Goal: Task Accomplishment & Management: Manage account settings

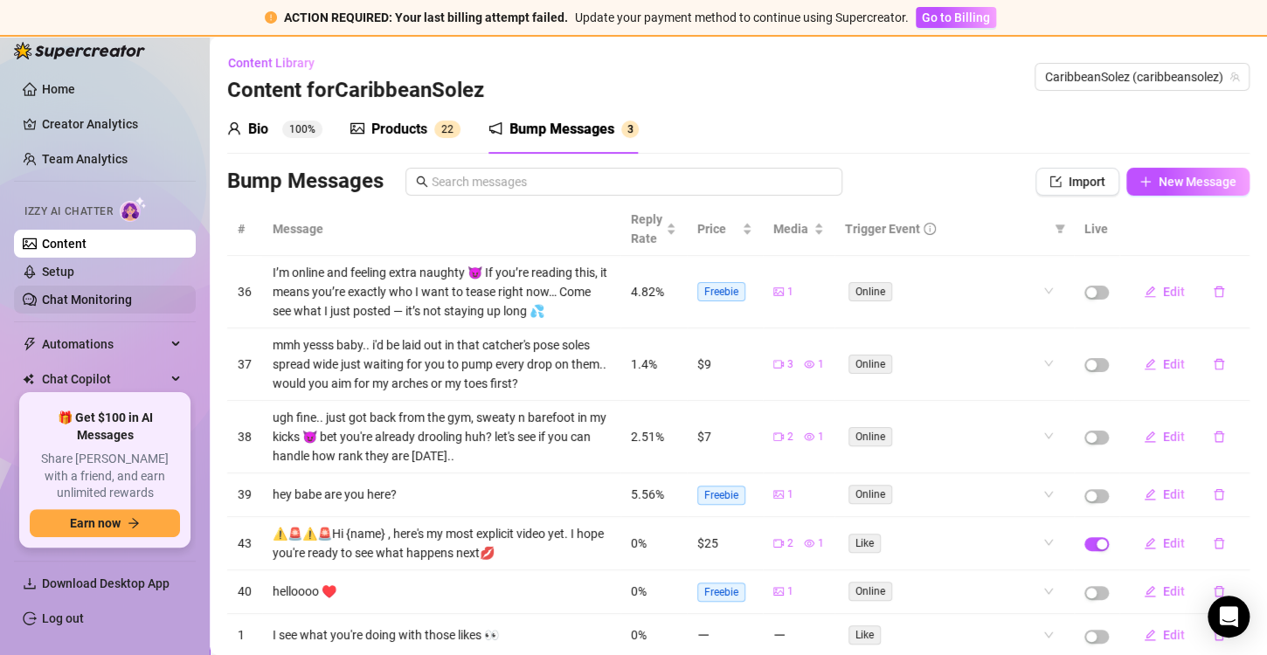
click at [79, 301] on link "Chat Monitoring" at bounding box center [87, 300] width 90 height 14
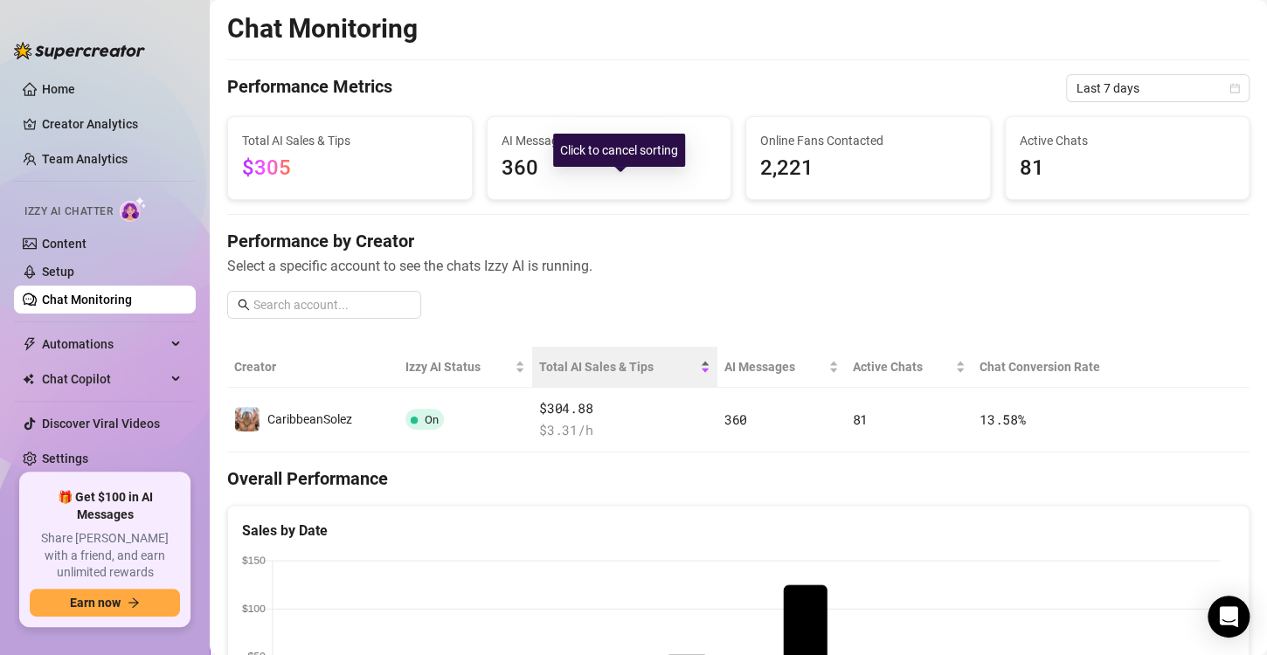
scroll to position [178, 0]
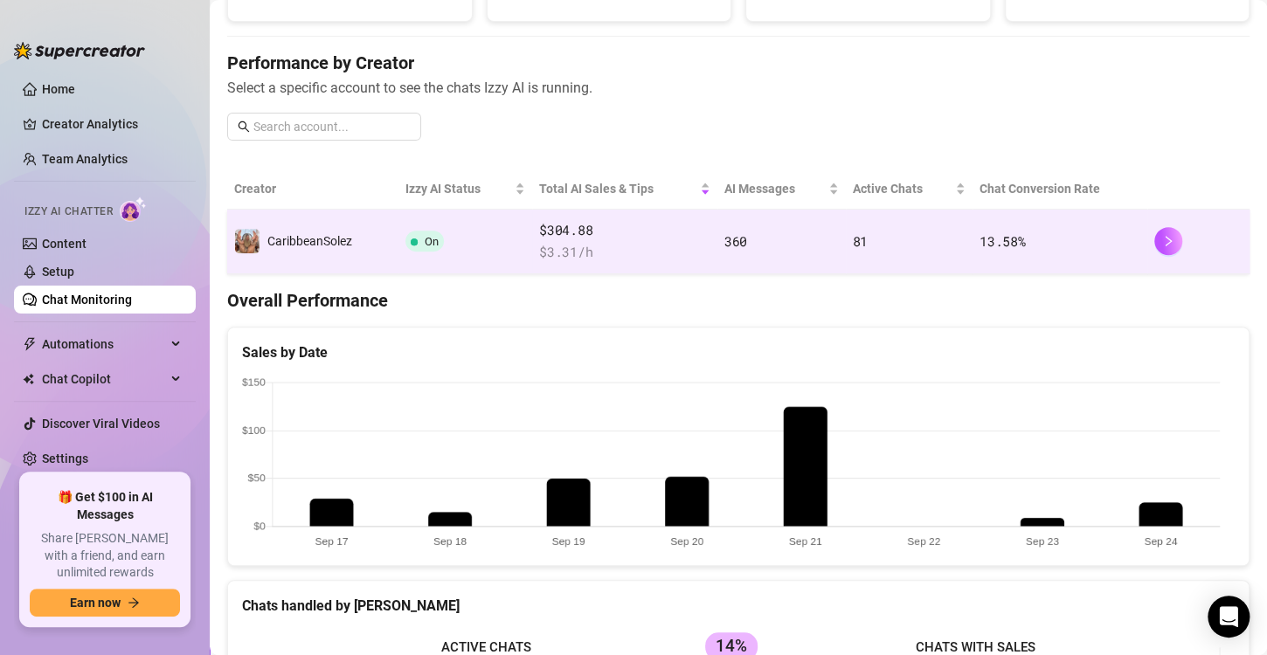
click at [429, 239] on span "On" at bounding box center [432, 241] width 14 height 13
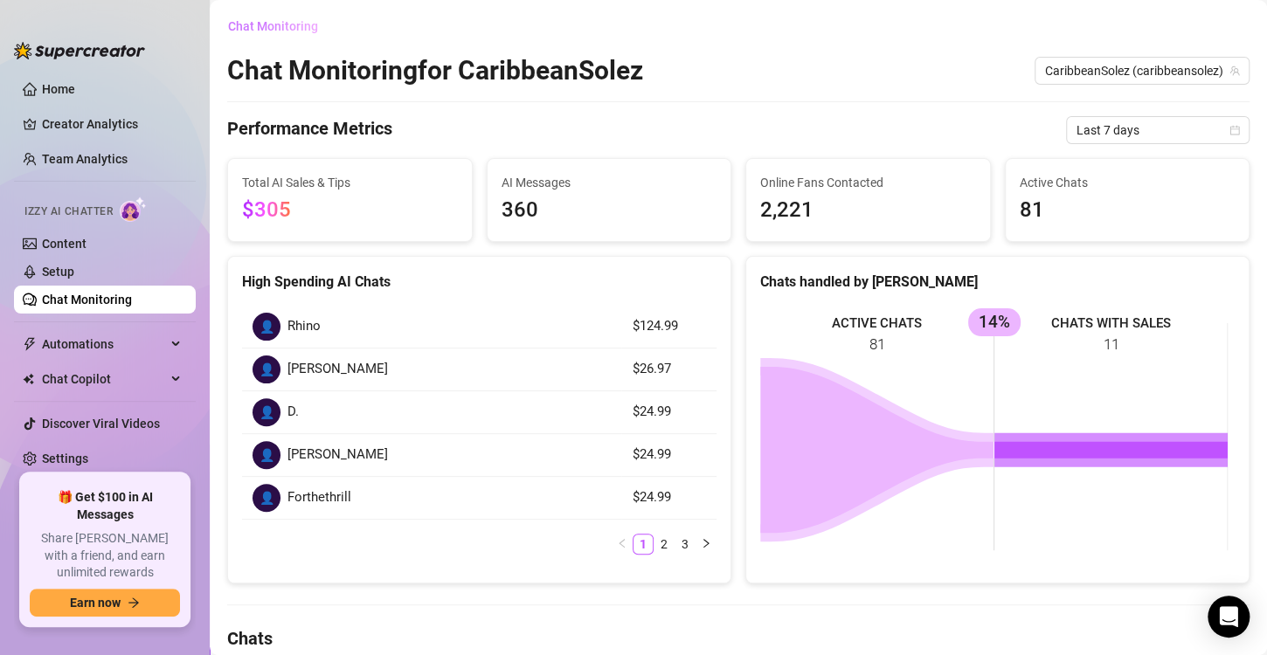
click at [286, 24] on span "Chat Monitoring" at bounding box center [273, 26] width 90 height 14
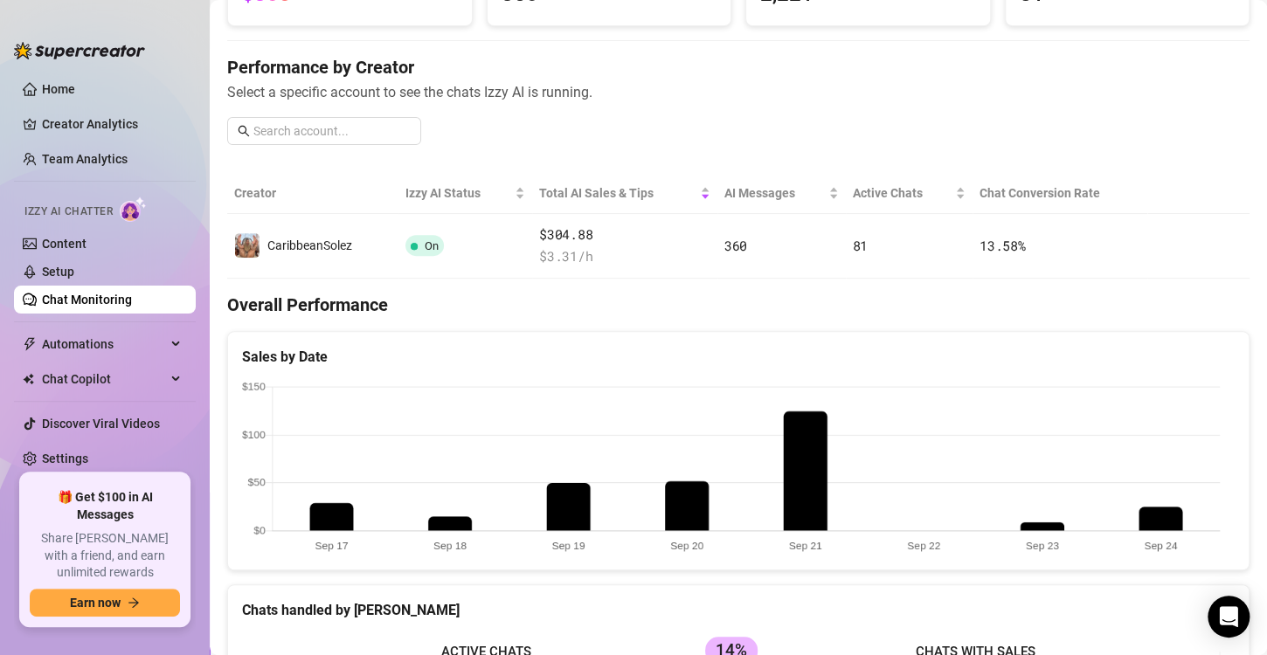
scroll to position [170, 0]
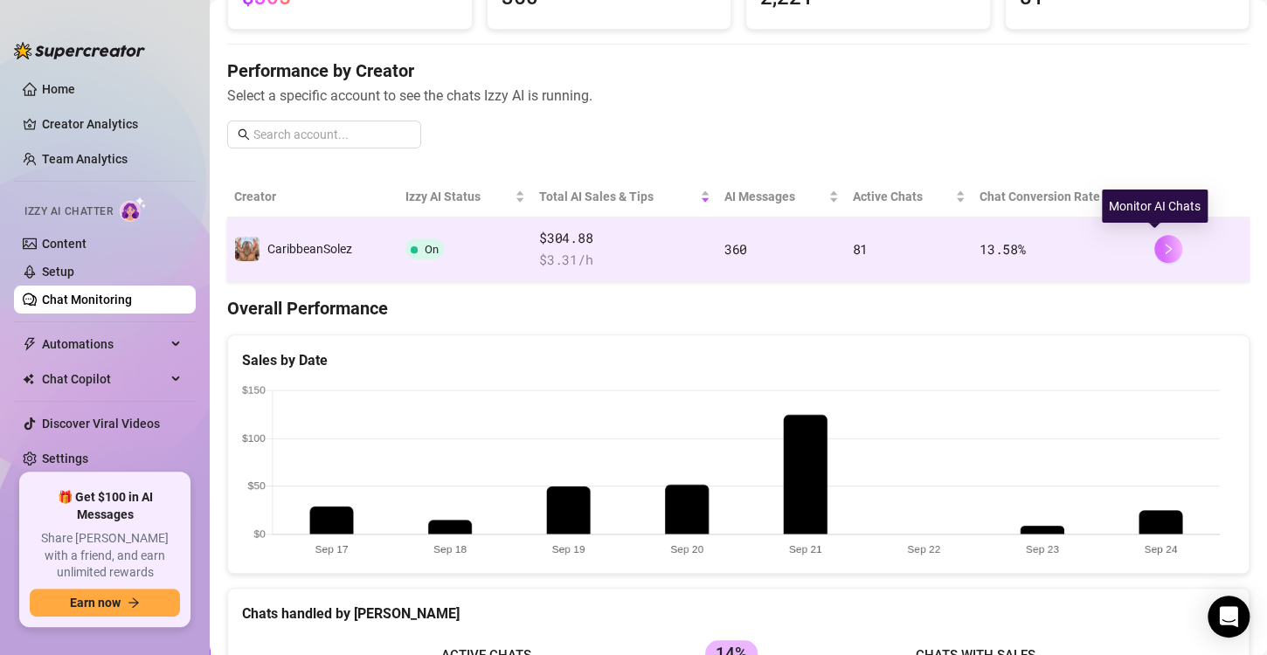
click at [1165, 252] on icon "right" at bounding box center [1168, 249] width 6 height 10
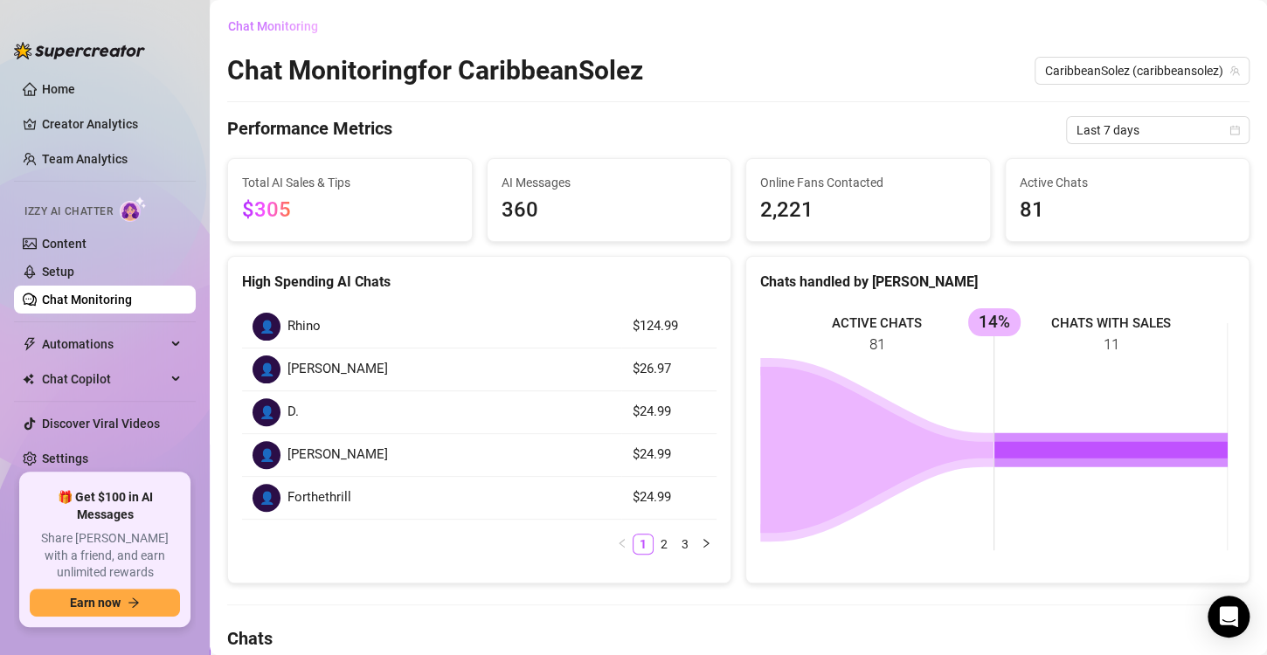
click at [286, 27] on span "Chat Monitoring" at bounding box center [273, 26] width 90 height 14
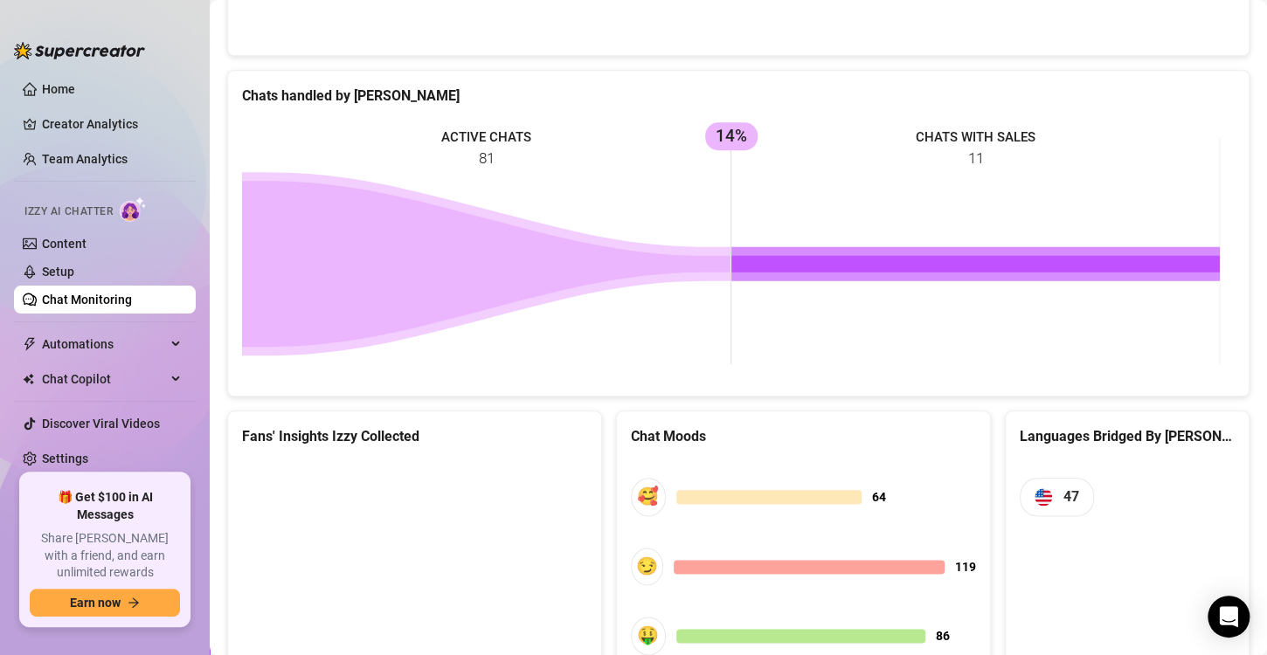
scroll to position [838, 0]
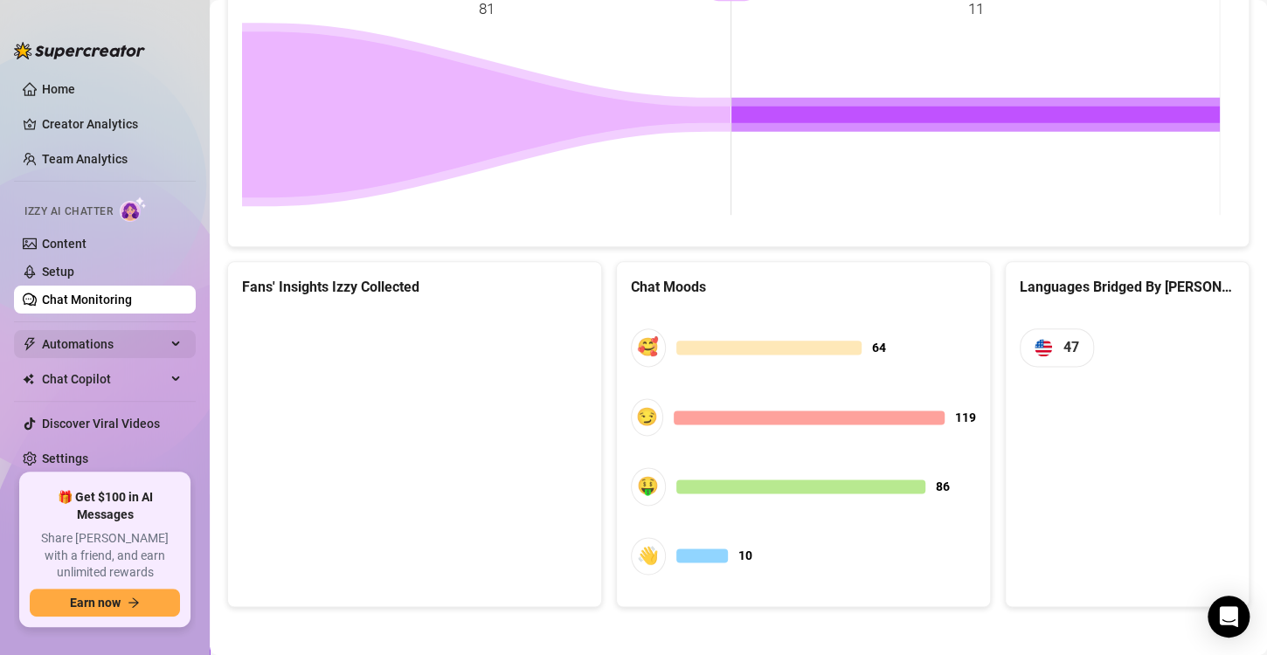
click at [176, 341] on div "Automations" at bounding box center [105, 344] width 182 height 28
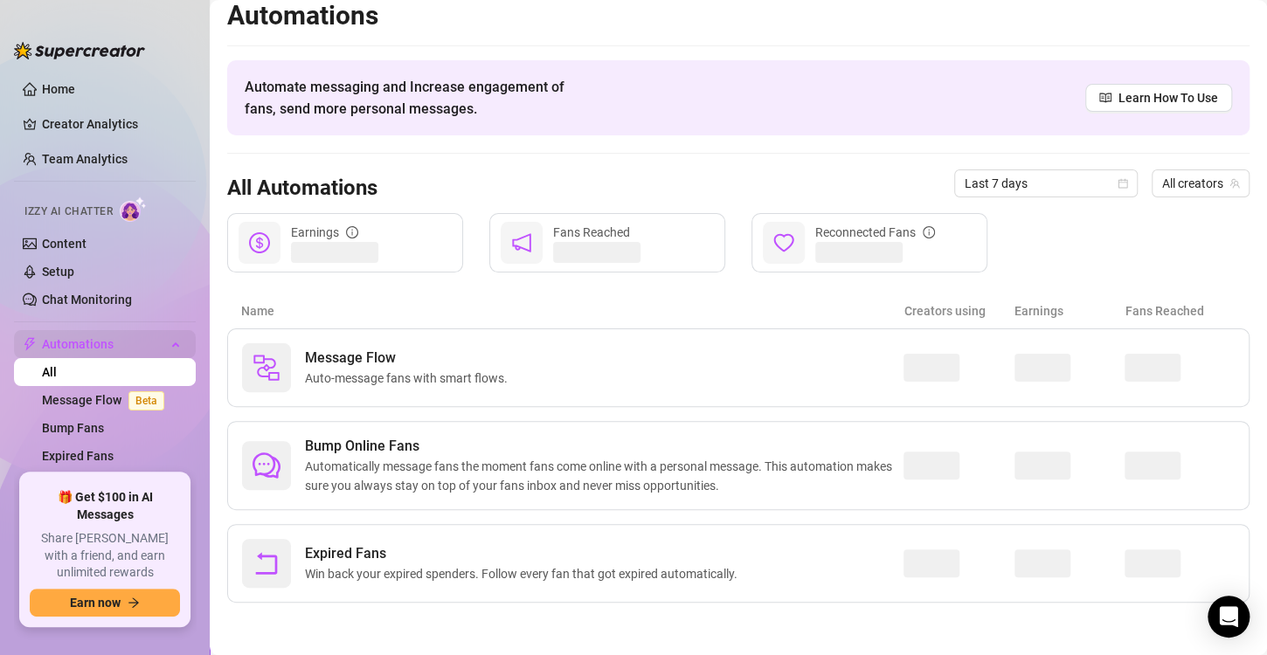
scroll to position [10, 0]
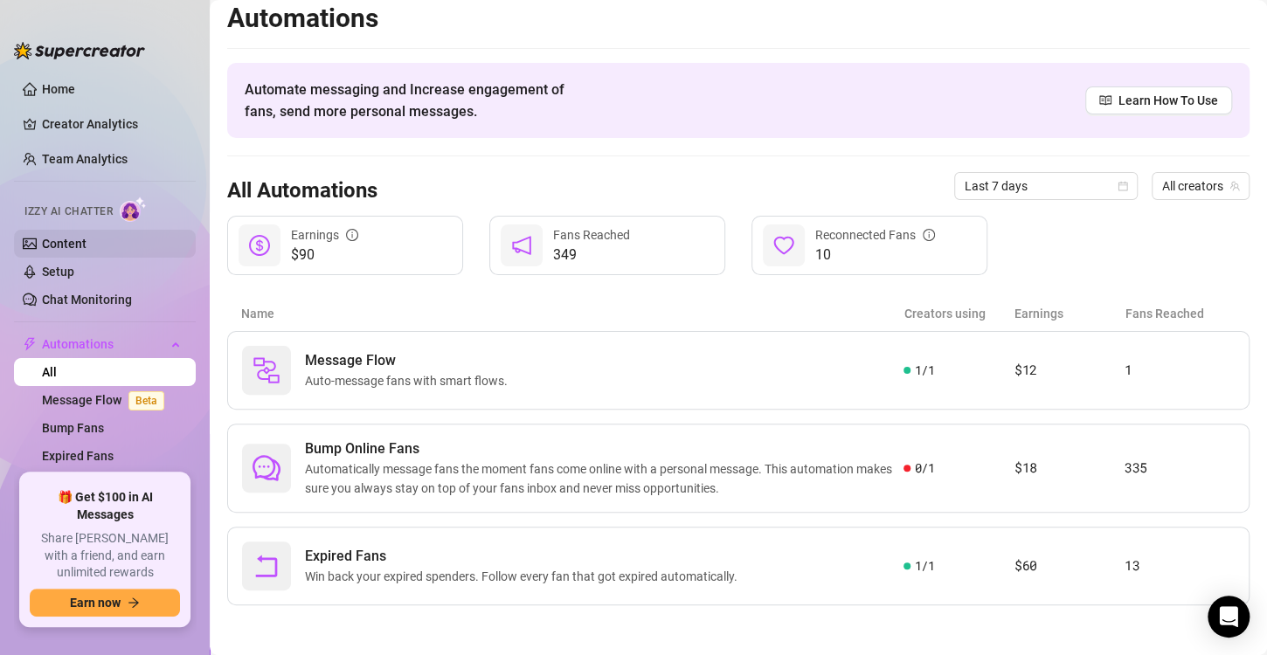
click at [45, 245] on link "Content" at bounding box center [64, 244] width 45 height 14
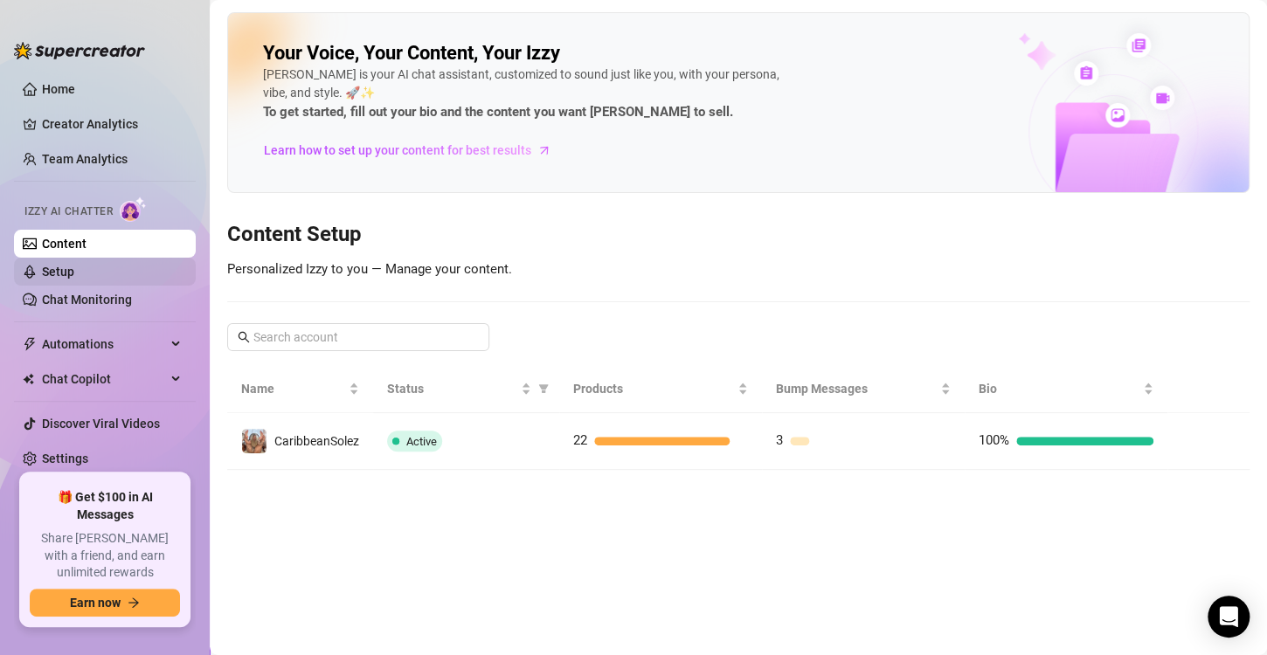
click at [59, 266] on link "Setup" at bounding box center [58, 272] width 32 height 14
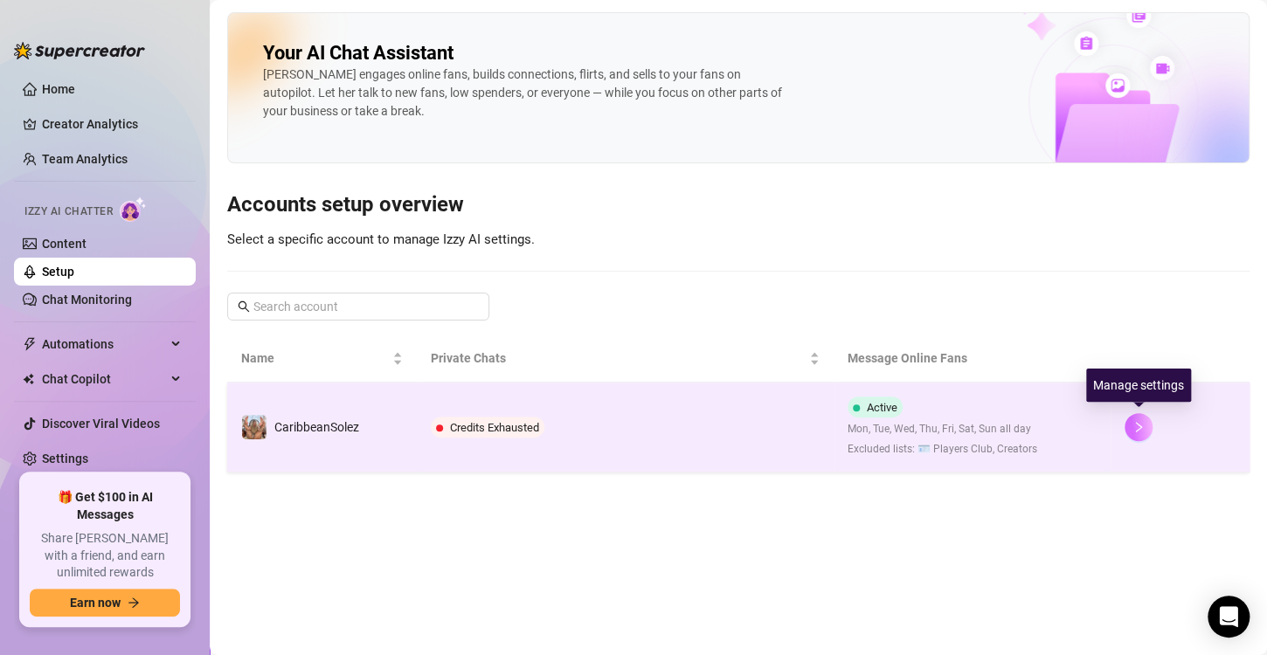
click at [1137, 424] on icon "right" at bounding box center [1139, 427] width 6 height 10
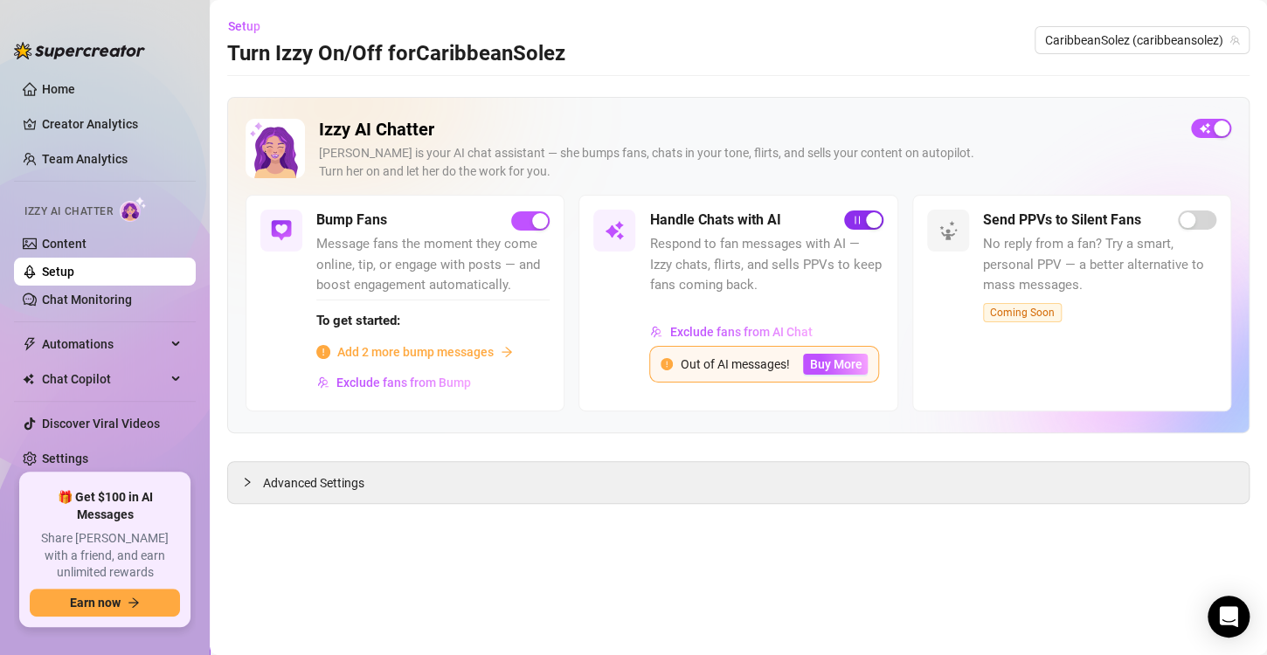
click at [853, 220] on span "button" at bounding box center [863, 220] width 39 height 19
click at [517, 221] on span "button" at bounding box center [530, 220] width 38 height 19
click at [251, 474] on div at bounding box center [252, 482] width 21 height 19
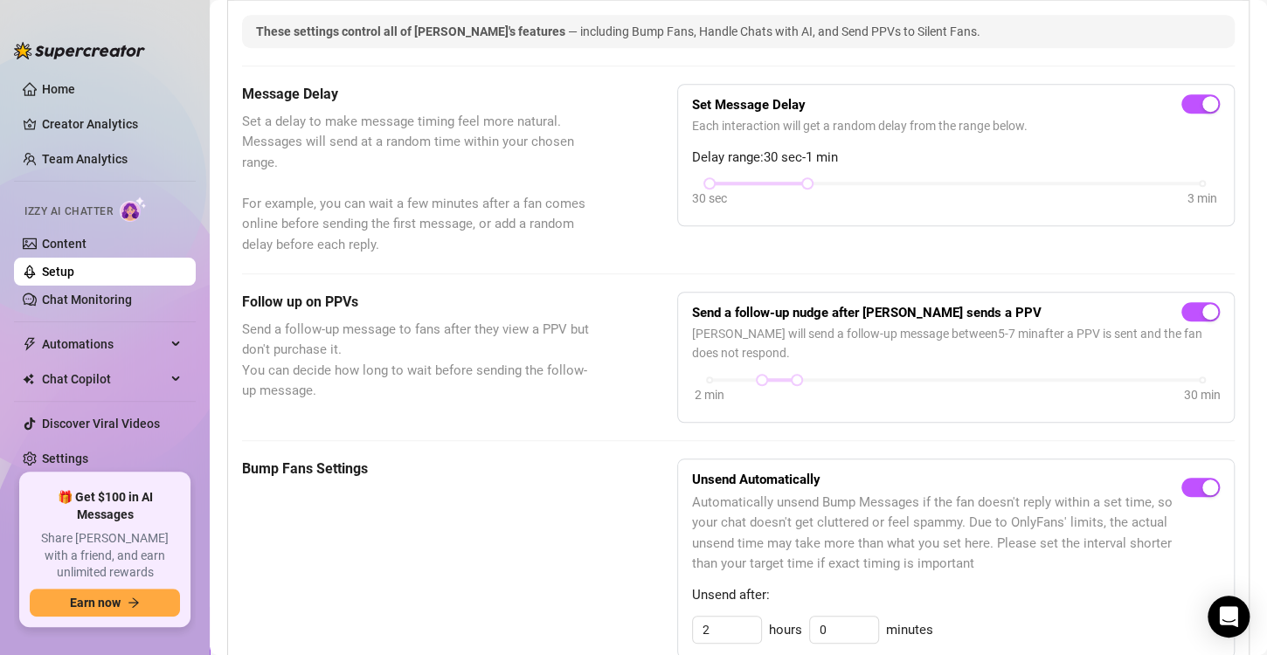
scroll to position [507, 0]
